Goal: Communication & Community: Answer question/provide support

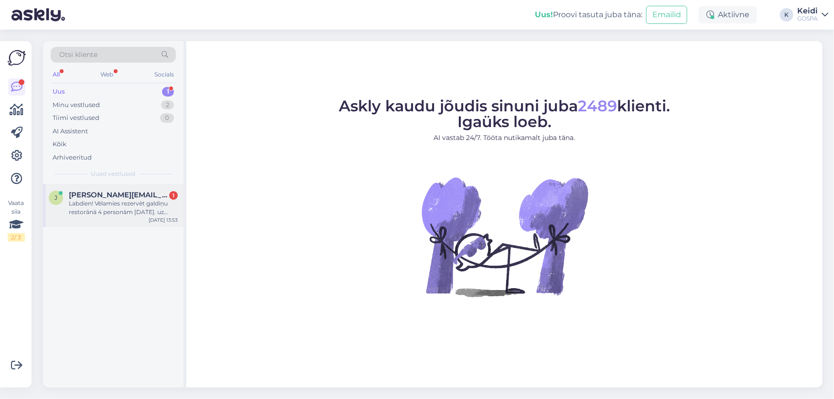
click at [128, 203] on div "Labdien! Vēlamies rezervēt galdiņu restorānā 4 personām [DATE]. uz plkst.20:30" at bounding box center [123, 207] width 109 height 17
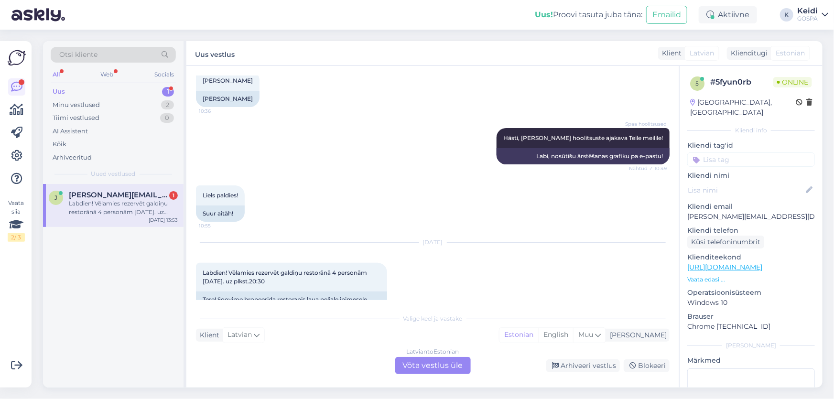
scroll to position [300, 0]
click at [424, 361] on div "Latvian to Estonian Võta vestlus üle" at bounding box center [433, 365] width 76 height 17
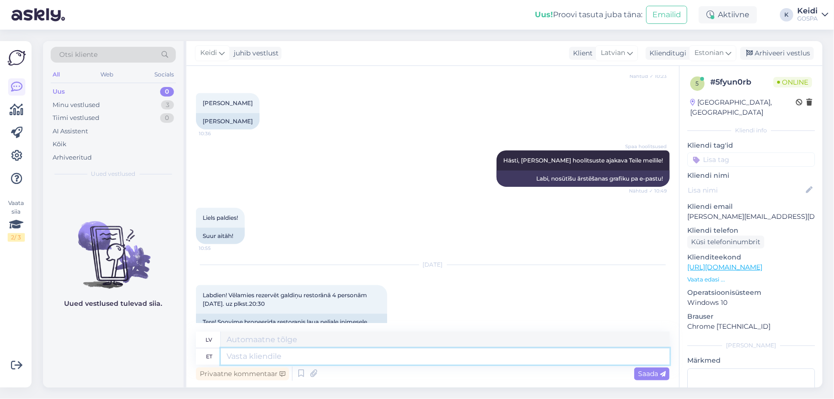
click at [286, 360] on textarea at bounding box center [445, 356] width 449 height 16
type textarea "Tere!"
type textarea "Sveiki"
type textarea "Tere!"
type textarea "Sveiki!"
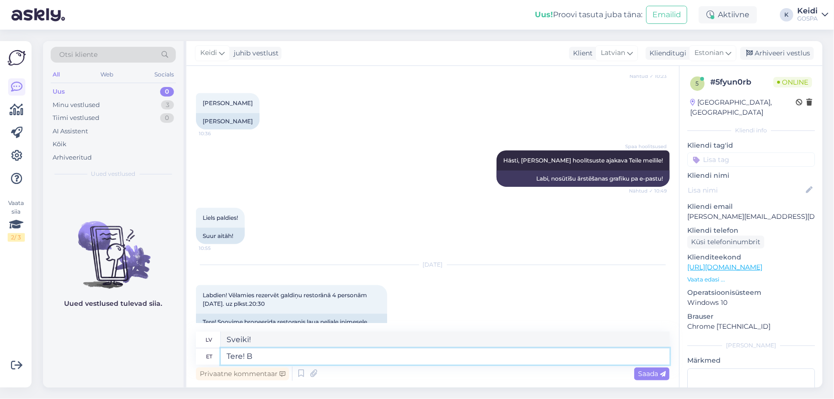
type textarea "Tere! Br"
type textarea "Sveiki! Brālis"
type textarea "Tere! Broneerisisme"
type textarea "Sveiki! Mēs veicām rezervāciju."
type textarea "Tere! Broneerisisme Teile"
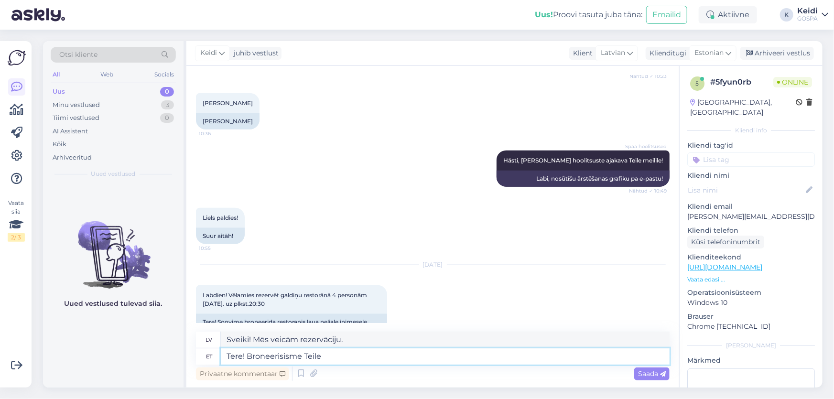
type textarea "Sveiki! Mēs veicām jums rezervāciju."
type textarea "Tere! Broneerisisme Teile laua."
type textarea "Sveiki! Mēs jums rezervējām galdiņu."
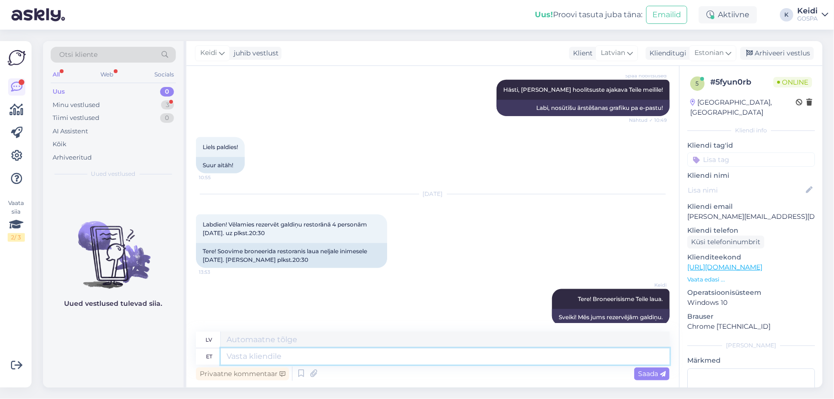
scroll to position [652, 0]
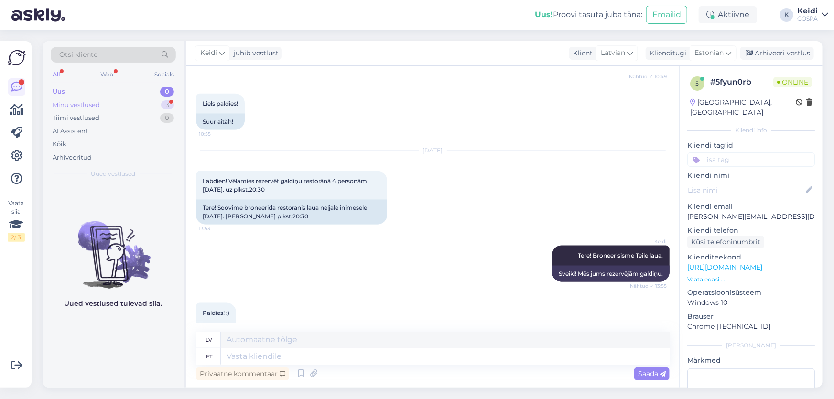
click at [120, 99] on div "Minu vestlused 3" at bounding box center [113, 104] width 125 height 13
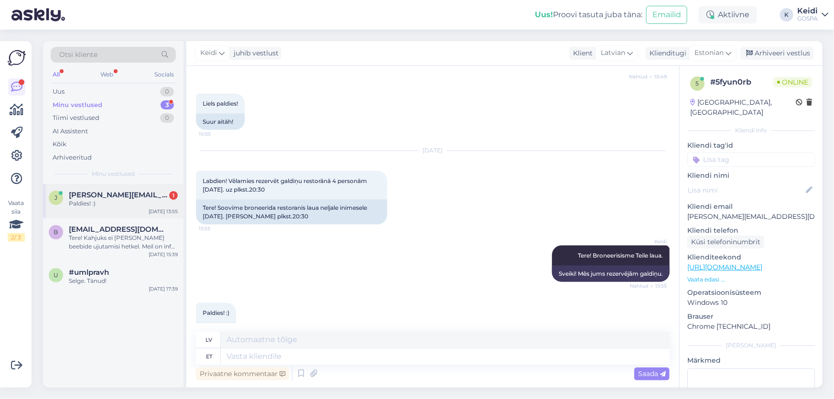
click at [131, 194] on span "[PERSON_NAME][EMAIL_ADDRESS][DOMAIN_NAME]" at bounding box center [118, 195] width 99 height 9
click at [85, 94] on div "Uus 0" at bounding box center [113, 91] width 125 height 13
